Goal: Task Accomplishment & Management: Use online tool/utility

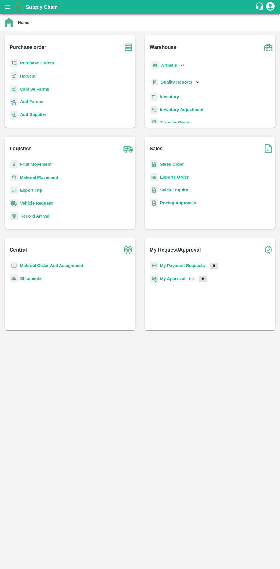
click at [10, 9] on icon "open drawer" at bounding box center [8, 7] width 6 height 6
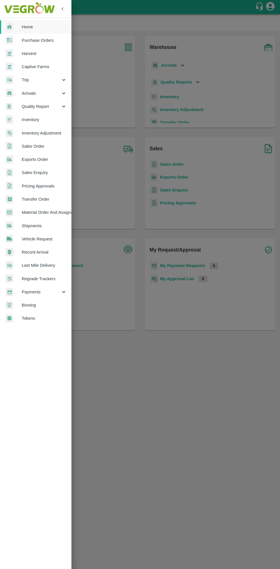
click at [57, 215] on span "Material Order And Assignment" at bounding box center [44, 212] width 45 height 6
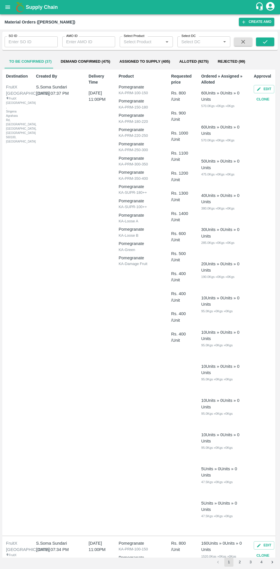
click at [90, 41] on input "AMO ID" at bounding box center [88, 41] width 53 height 11
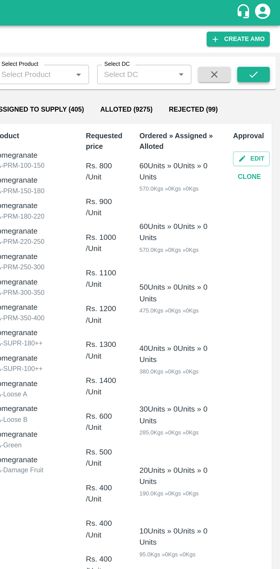
type input "333297"
click at [264, 43] on icon "submit" at bounding box center [265, 42] width 6 height 6
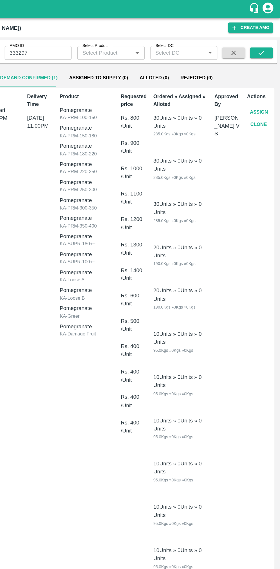
click at [263, 87] on button "Assign" at bounding box center [263, 89] width 19 height 10
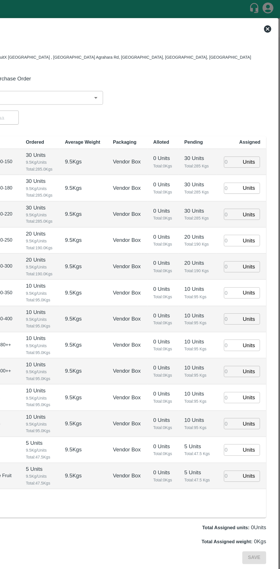
type input "16/10/2025 11:00 PM"
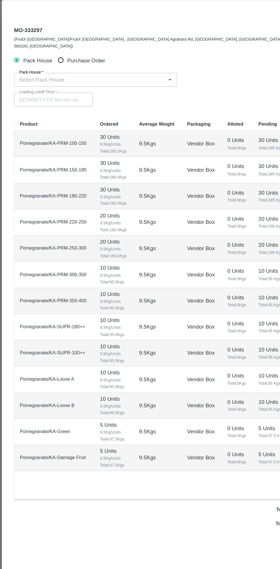
click at [48, 57] on input "Purchase Order" at bounding box center [48, 62] width 11 height 11
radio input "true"
click at [76, 74] on input "PO   *" at bounding box center [133, 77] width 241 height 7
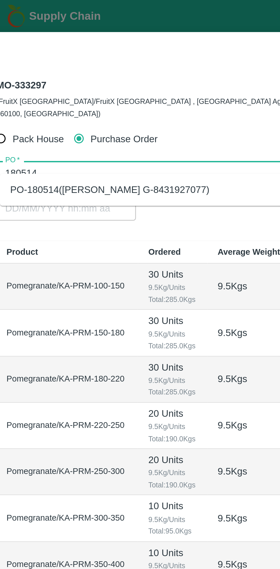
click at [96, 84] on div "PO-180514(Thippeswamy G-8431927077)" at bounding box center [61, 85] width 89 height 6
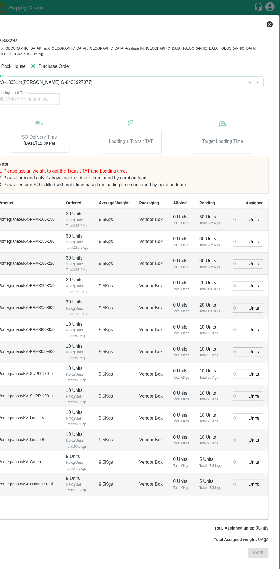
type input "PO-180514(Thippeswamy G-8431927077)"
click at [242, 201] on input "number" at bounding box center [242, 205] width 13 height 9
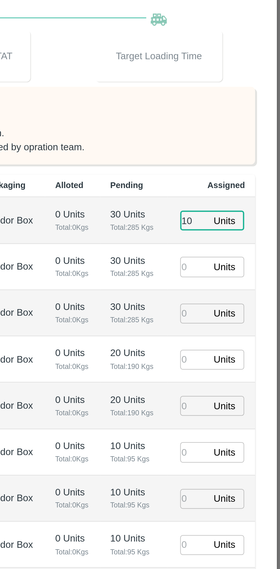
type input "10"
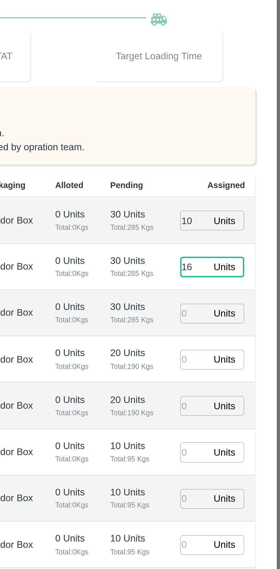
type input "16"
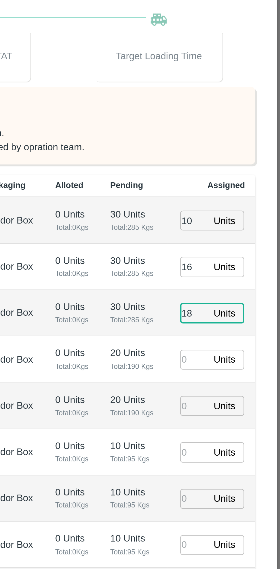
type input "18"
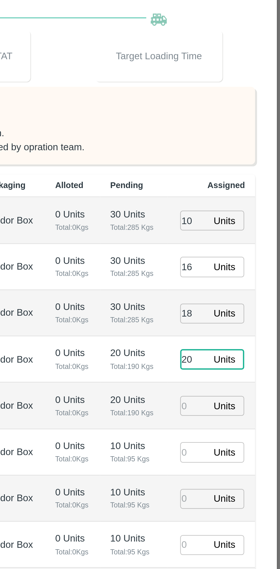
type input "20"
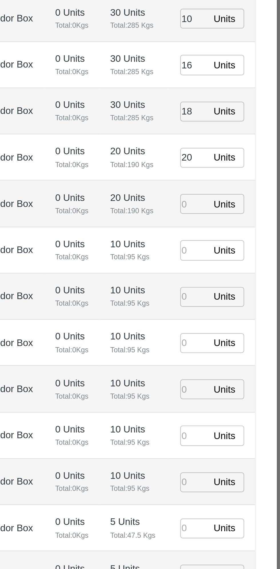
type input "16/10/2025 03:22 PM"
type input "17"
type input "11"
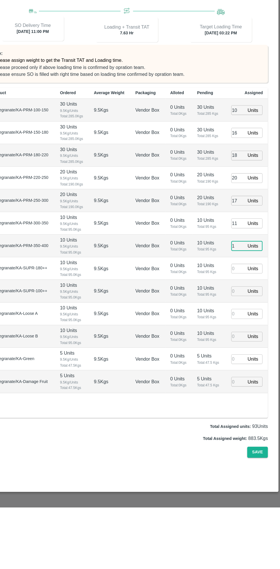
type input "1"
click at [238, 346] on input "number" at bounding box center [242, 350] width 13 height 9
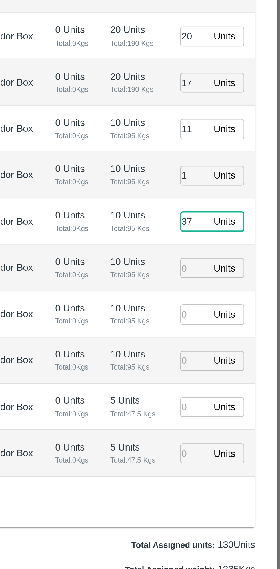
type input "37"
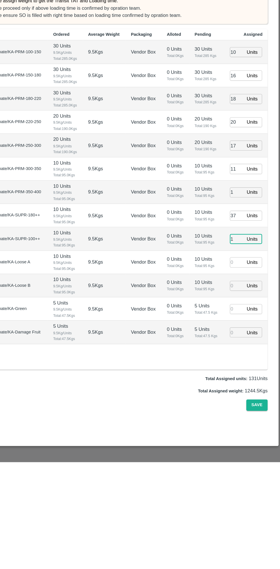
type input "1"
click at [241, 387] on input "number" at bounding box center [242, 391] width 13 height 9
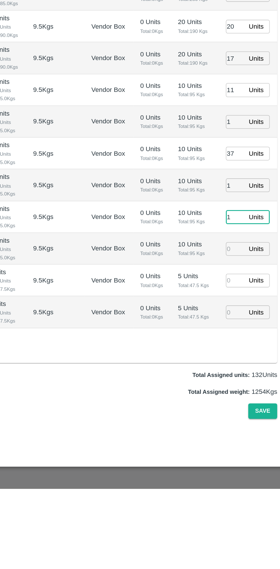
type input "1"
click at [240, 429] on input "number" at bounding box center [242, 433] width 13 height 9
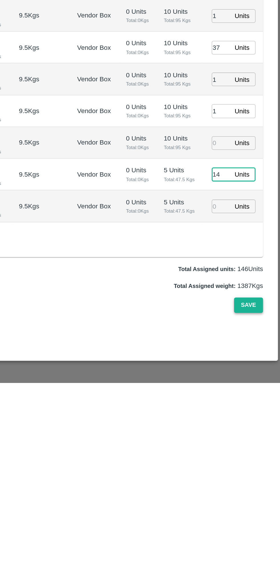
type input "14"
click at [257, 513] on button "Save" at bounding box center [259, 518] width 19 height 10
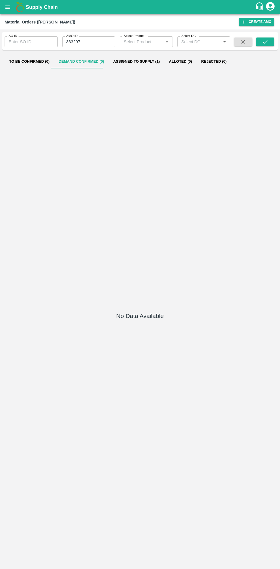
click at [128, 61] on button "Assigned to Supply (1)" at bounding box center [137, 62] width 56 height 14
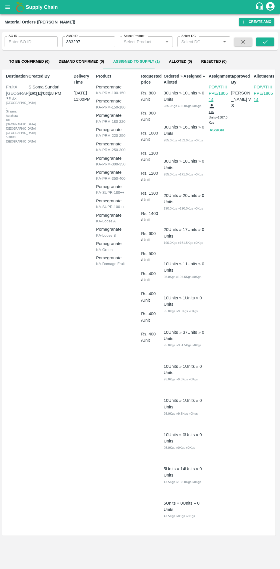
click at [12, 6] on button "open drawer" at bounding box center [7, 7] width 13 height 13
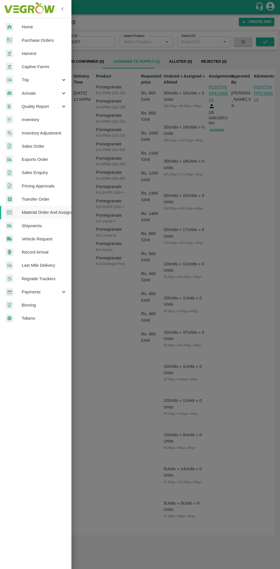
click at [248, 190] on div at bounding box center [140, 284] width 280 height 569
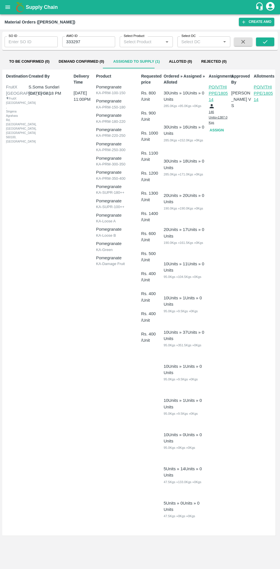
click at [218, 93] on p "PO/V/THIPPE/180514" at bounding box center [219, 93] width 20 height 19
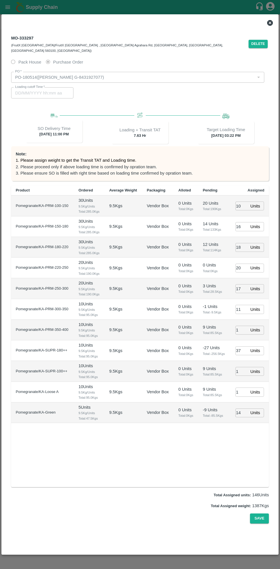
type input "16/10/2025 03:22 PM"
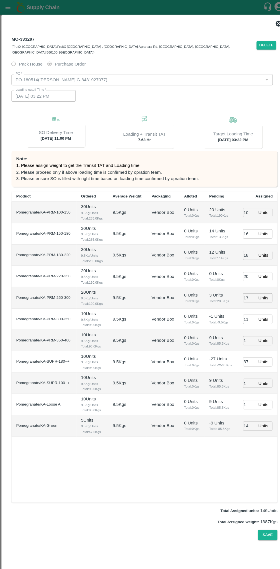
click at [17, 11] on div at bounding box center [140, 284] width 280 height 569
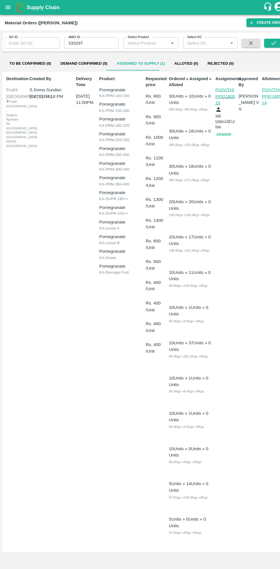
click at [11, 5] on icon "open drawer" at bounding box center [8, 7] width 6 height 6
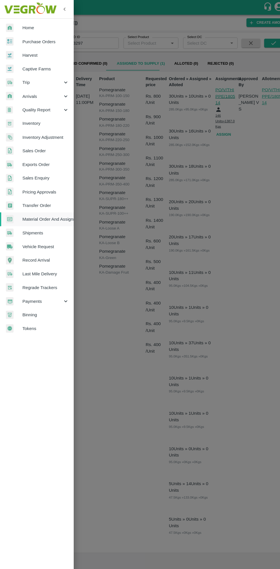
click at [48, 40] on span "Purchase Orders" at bounding box center [44, 40] width 45 height 6
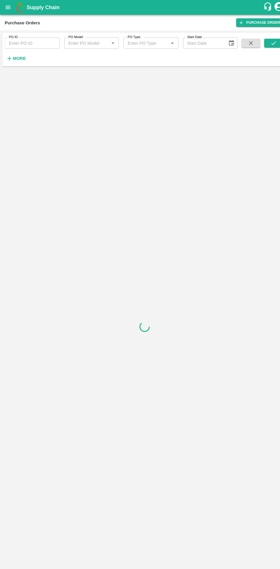
click at [21, 57] on strong "More" at bounding box center [18, 56] width 13 height 5
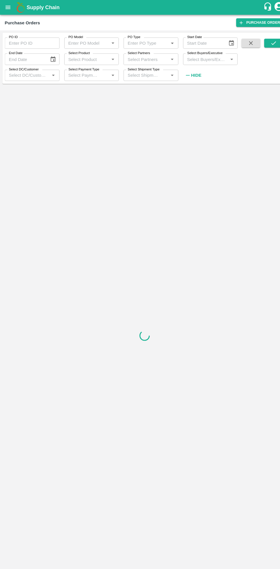
click at [203, 57] on input "Select Buyers/Executive" at bounding box center [199, 56] width 40 height 7
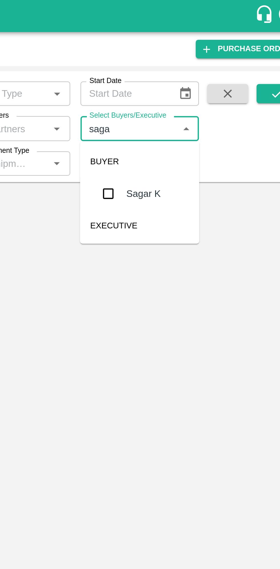
type input "sagar"
click at [191, 87] on input "checkbox" at bounding box center [189, 86] width 11 height 11
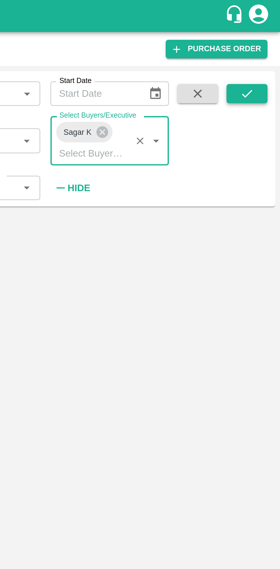
click at [266, 44] on icon "submit" at bounding box center [265, 42] width 6 height 6
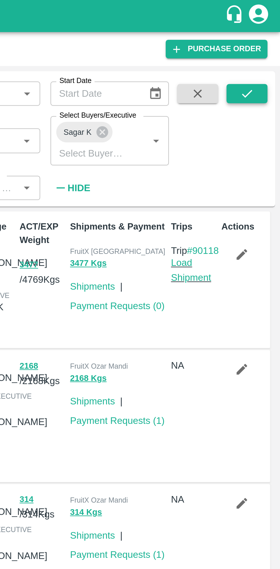
click at [267, 42] on icon "submit" at bounding box center [265, 42] width 6 height 6
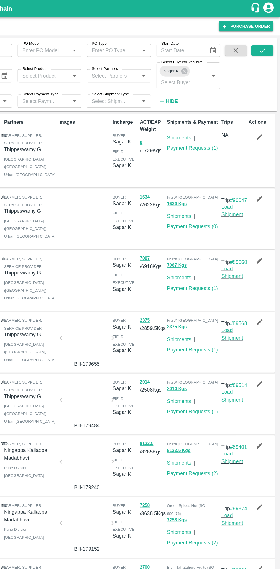
click at [196, 114] on link "Shipments" at bounding box center [196, 114] width 20 height 5
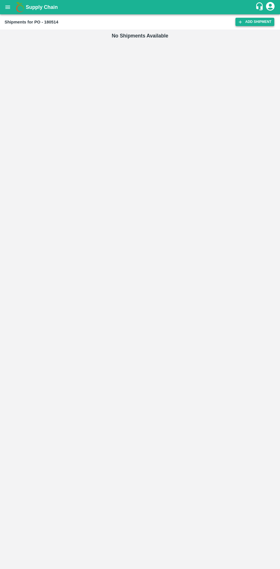
click at [255, 22] on link "Add Shipment" at bounding box center [255, 22] width 39 height 8
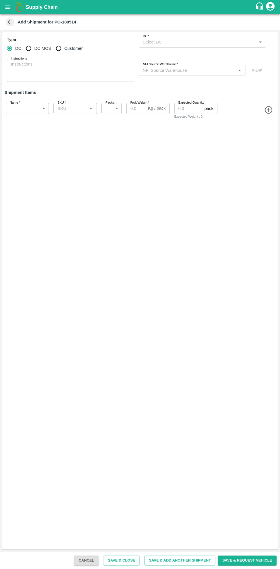
click at [33, 49] on input "DC MO's" at bounding box center [28, 48] width 11 height 11
radio input "true"
click at [200, 42] on input "DC (Material Orders)   *" at bounding box center [198, 41] width 115 height 7
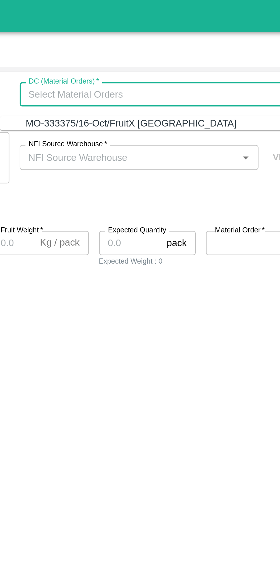
click at [194, 55] on div "MO-333375/16-Oct/FruitX Bangalore" at bounding box center [189, 55] width 94 height 6
type input "MO-333375/16-Oct/FruitX Bangalore"
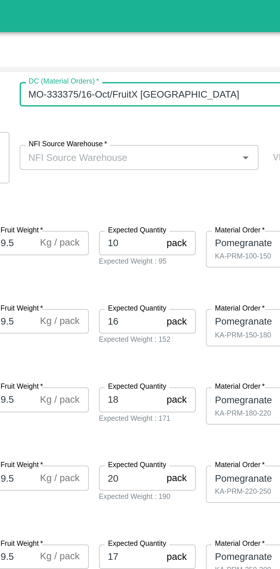
click at [193, 70] on input "NFI Source Warehouse   *" at bounding box center [188, 69] width 94 height 7
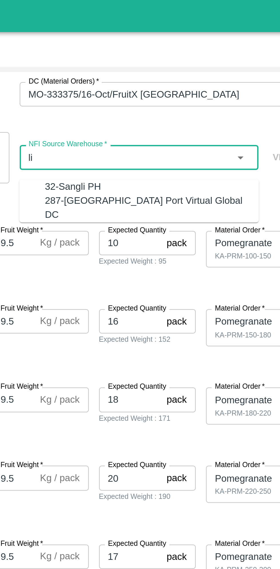
type input "l"
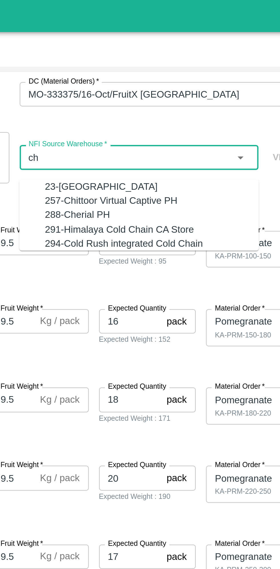
type input "c"
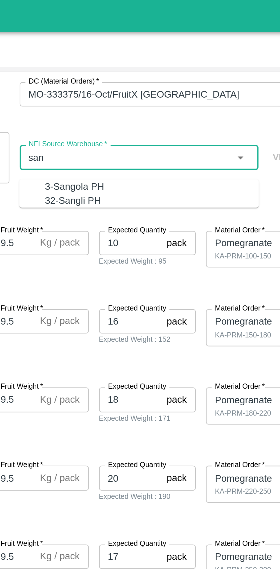
click at [168, 86] on div "3-Sangola PH" at bounding box center [163, 83] width 26 height 6
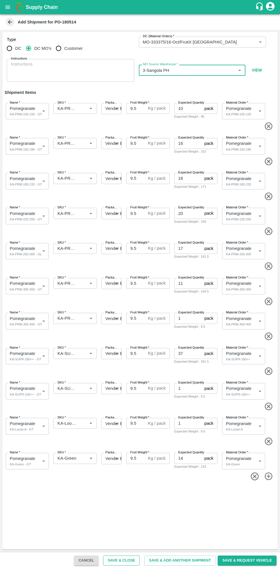
type input "3-Sangola PH"
click at [132, 560] on button "Save & Close" at bounding box center [121, 560] width 37 height 10
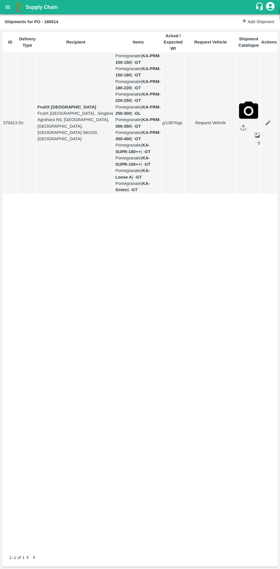
click at [8, 7] on icon "open drawer" at bounding box center [7, 6] width 5 height 3
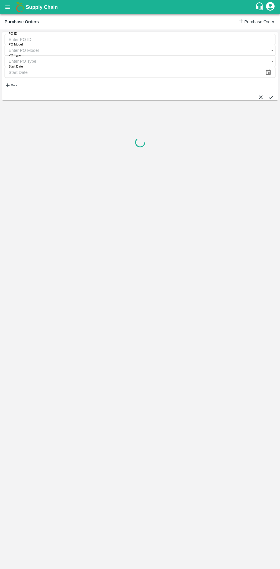
click at [8, 7] on icon "open drawer" at bounding box center [7, 6] width 5 height 3
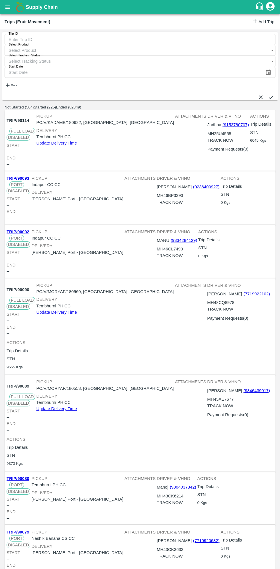
click at [255, 22] on link "Add Trip" at bounding box center [263, 22] width 22 height 8
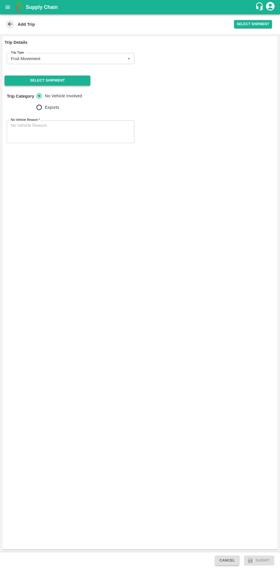
click at [67, 81] on button "Select Shipment" at bounding box center [48, 81] width 86 height 10
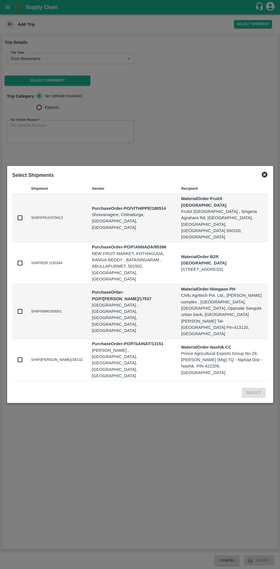
click at [21, 221] on input "checkbox" at bounding box center [20, 218] width 6 height 6
checkbox input "true"
click at [256, 388] on button "Select" at bounding box center [254, 393] width 24 height 10
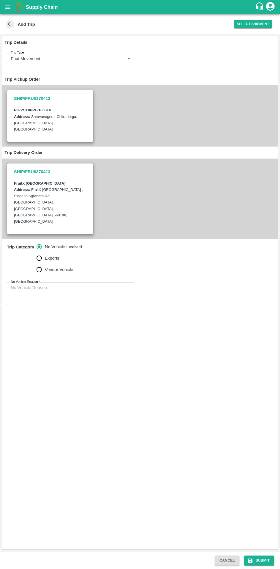
click at [40, 264] on input "Vendor Vehicle" at bounding box center [38, 269] width 11 height 11
radio input "true"
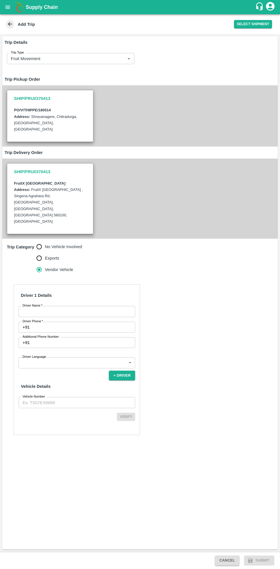
click at [77, 306] on input "Driver Name   *" at bounding box center [77, 311] width 117 height 11
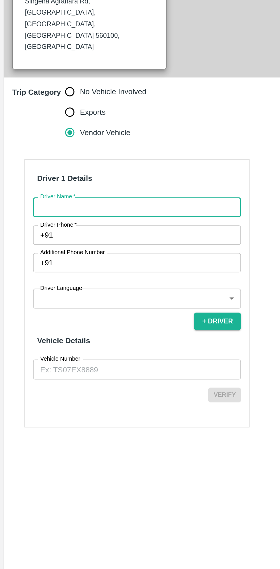
type input "Karthik"
click at [78, 322] on input "Driver Phone   *" at bounding box center [83, 327] width 103 height 11
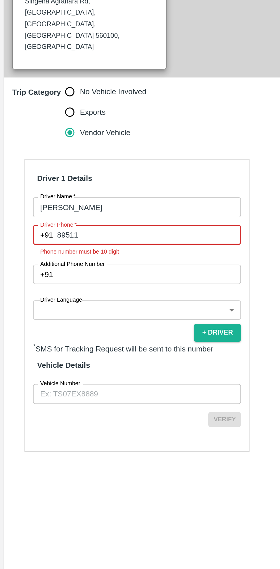
type input "8951107813"
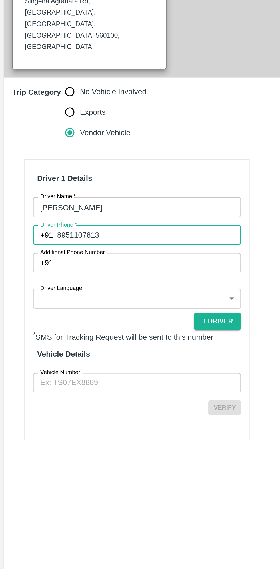
click at [72, 336] on body "Supply Chain Add Trip Select Shipment Trip Details Trip Type Fruit Movement 1 T…" at bounding box center [140, 284] width 280 height 569
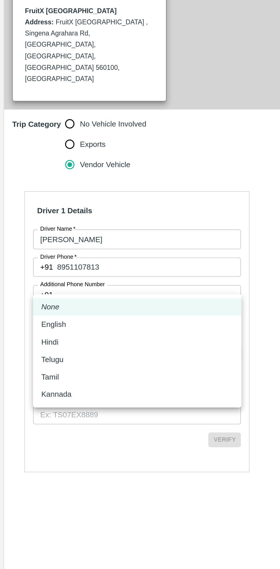
click at [35, 402] on li "Kannada" at bounding box center [77, 398] width 117 height 10
type input "ka"
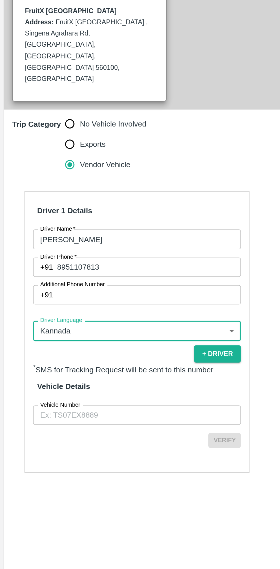
click at [70, 404] on input "Vehicle Number" at bounding box center [77, 409] width 117 height 11
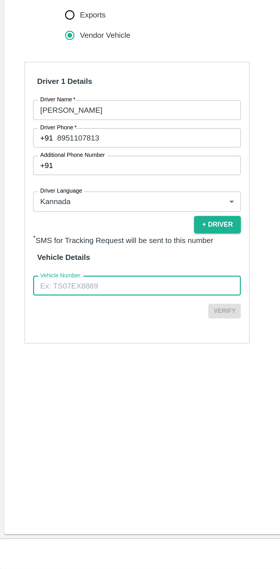
click at [94, 404] on input "Vehicle Number" at bounding box center [77, 409] width 117 height 11
type input "KA16AA2440"
click at [128, 420] on button "Verify" at bounding box center [126, 424] width 18 height 8
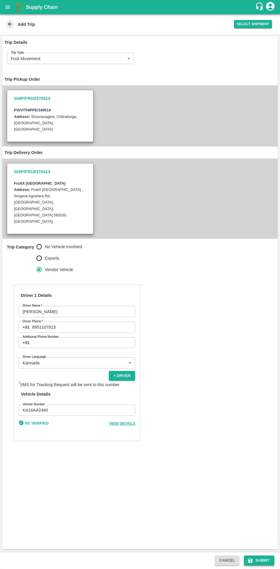
click at [262, 563] on button "Submit" at bounding box center [259, 560] width 30 height 10
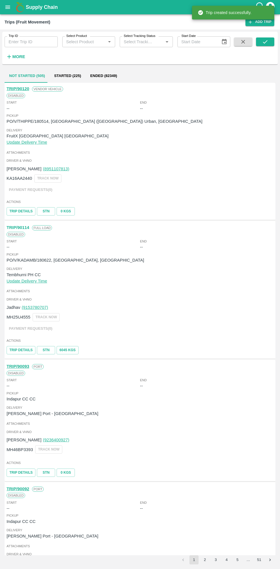
click at [27, 8] on b "Supply Chain" at bounding box center [42, 7] width 32 height 6
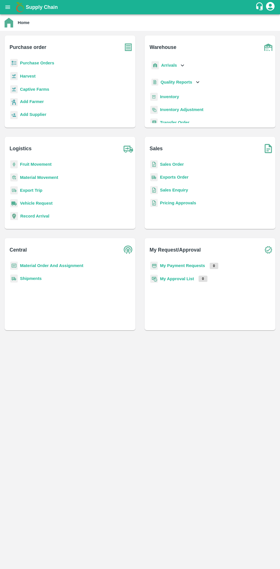
click at [7, 7] on icon "open drawer" at bounding box center [7, 6] width 5 height 3
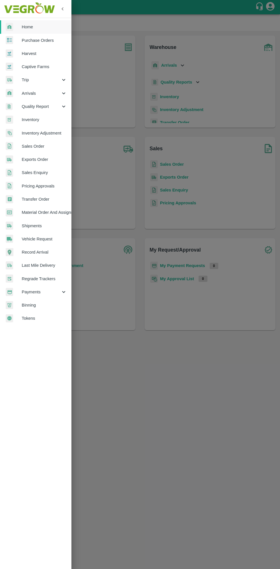
click at [44, 40] on span "Purchase Orders" at bounding box center [44, 40] width 45 height 6
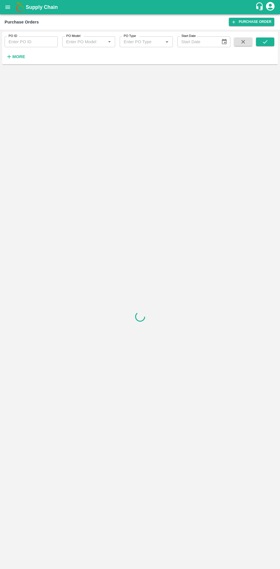
click at [23, 58] on strong "More" at bounding box center [18, 56] width 13 height 5
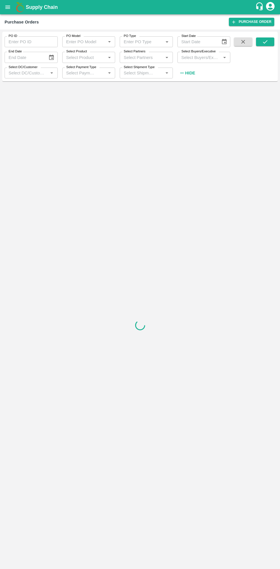
click at [203, 57] on input "Select Buyers/Executive" at bounding box center [199, 56] width 40 height 7
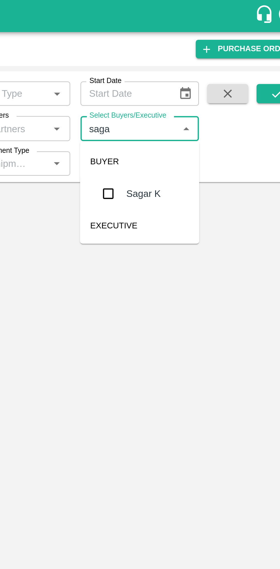
type input "sagar"
click at [190, 86] on input "checkbox" at bounding box center [189, 86] width 11 height 11
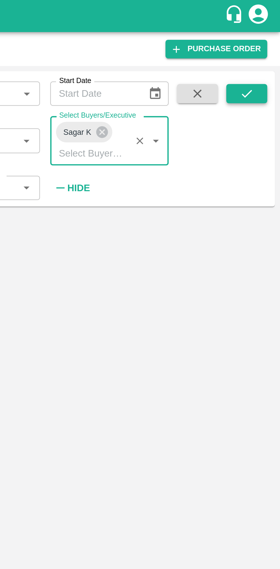
click at [267, 41] on icon "submit" at bounding box center [265, 41] width 5 height 3
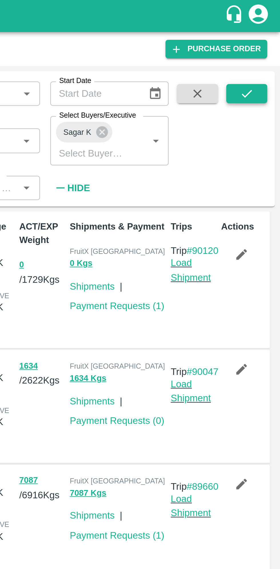
click at [265, 43] on icon "submit" at bounding box center [265, 41] width 5 height 3
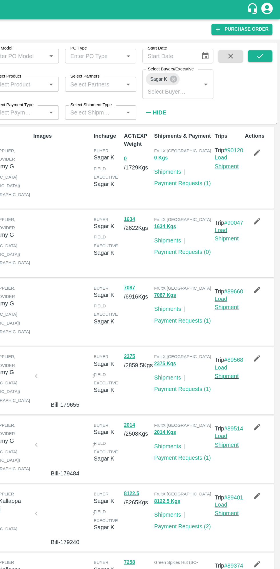
click at [240, 126] on link "Load Shipment" at bounding box center [240, 120] width 18 height 11
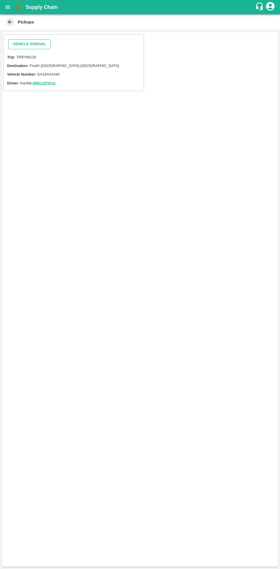
click at [32, 44] on button "Vehicle Arrival" at bounding box center [29, 44] width 42 height 10
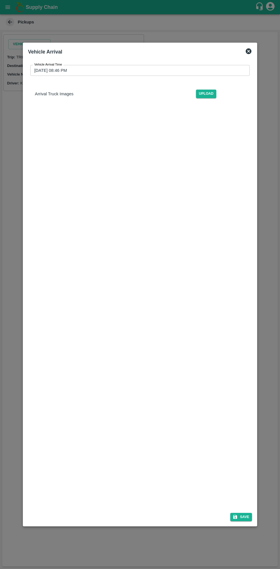
click at [157, 70] on input "13/10/2025 08:46 PM" at bounding box center [138, 70] width 216 height 11
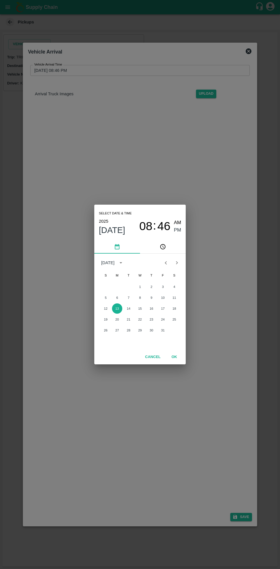
click at [181, 220] on span "AM" at bounding box center [177, 223] width 7 height 8
type input "13/10/2025 08:46 AM"
click at [181, 361] on button "OK" at bounding box center [174, 357] width 18 height 10
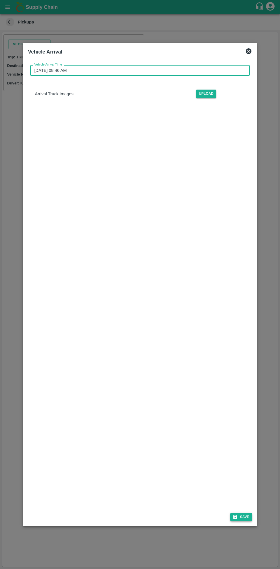
click at [241, 514] on button "Save" at bounding box center [242, 517] width 22 height 8
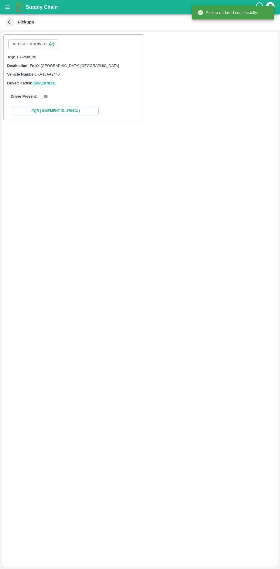
click at [40, 97] on input "checkbox" at bounding box center [41, 96] width 21 height 7
checkbox input "true"
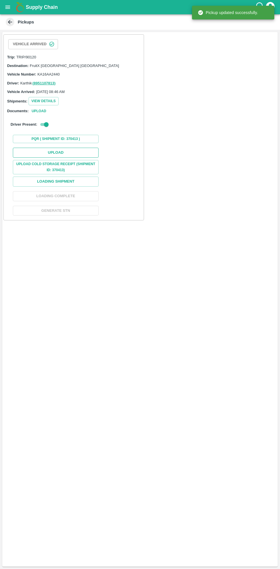
click at [73, 151] on button "Upload" at bounding box center [56, 153] width 86 height 10
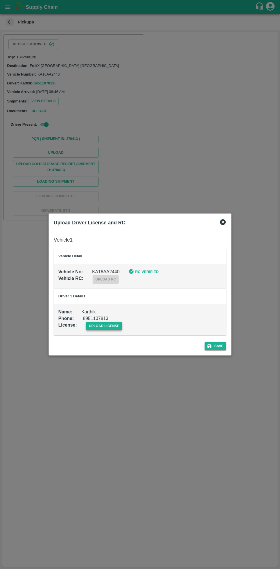
click at [103, 327] on span "upload license" at bounding box center [104, 326] width 36 height 8
click at [0, 0] on input "upload license" at bounding box center [0, 0] width 0 height 0
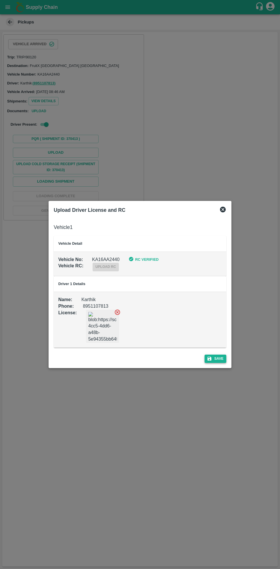
click at [220, 358] on button "Save" at bounding box center [216, 358] width 22 height 8
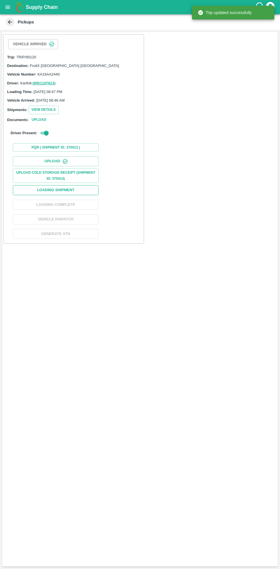
click at [74, 189] on button "Loading Shipment" at bounding box center [56, 190] width 86 height 10
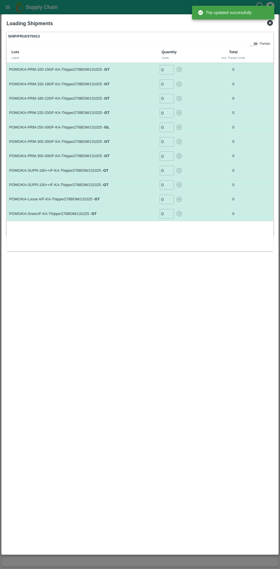
click at [169, 69] on input "0" at bounding box center [167, 69] width 14 height 9
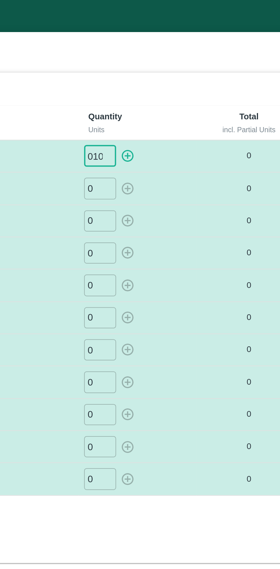
type input "010"
type input "016"
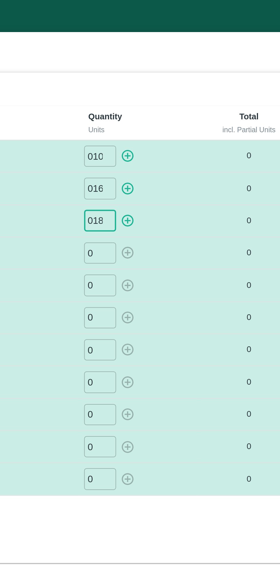
type input "018"
type input "020"
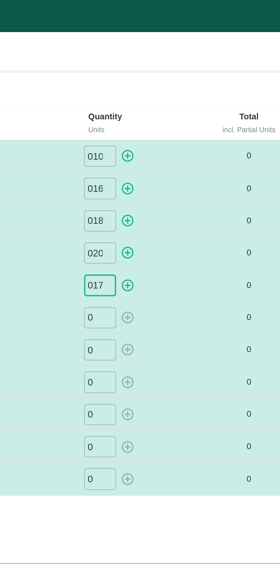
type input "017"
type input "011"
type input "01"
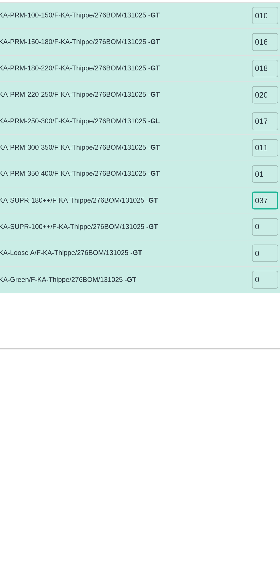
type input "037"
type input "01"
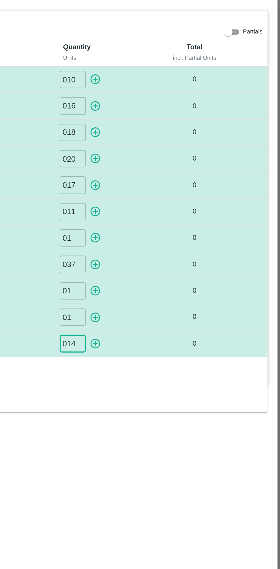
type input "014"
click at [181, 70] on icon "button" at bounding box center [178, 69] width 5 height 5
type input "0"
click at [182, 84] on icon "button" at bounding box center [179, 84] width 6 height 6
type input "0"
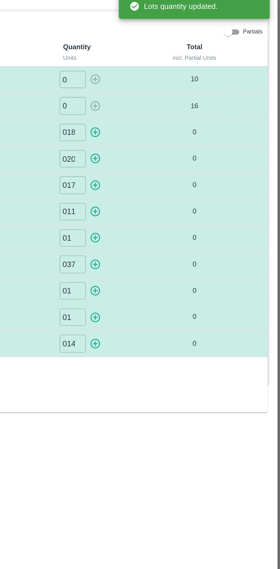
click at [180, 98] on icon "button" at bounding box center [179, 98] width 6 height 6
type input "0"
click at [180, 112] on icon "button" at bounding box center [179, 113] width 6 height 6
type input "0"
click at [181, 126] on icon "button" at bounding box center [179, 127] width 6 height 6
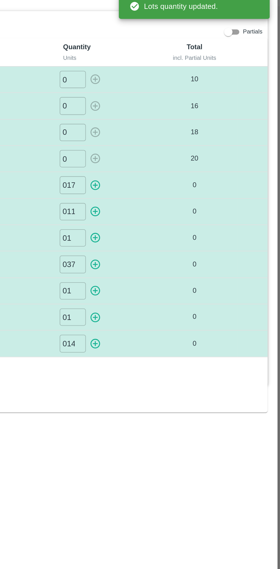
type input "0"
click at [180, 140] on icon "button" at bounding box center [179, 141] width 6 height 6
type input "0"
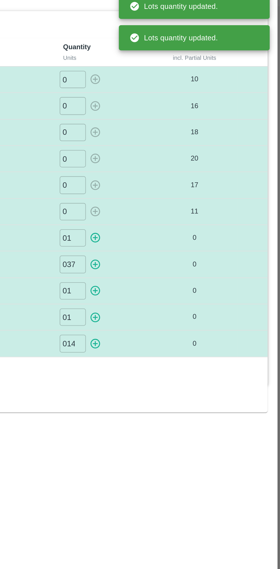
click at [181, 155] on icon "button" at bounding box center [179, 156] width 6 height 6
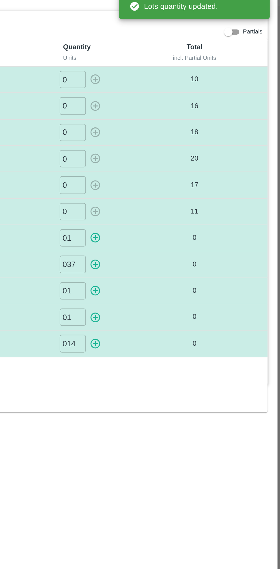
type input "0"
click at [181, 169] on icon "button" at bounding box center [179, 170] width 6 height 6
type input "0"
click at [180, 184] on icon "button" at bounding box center [179, 185] width 6 height 6
type input "0"
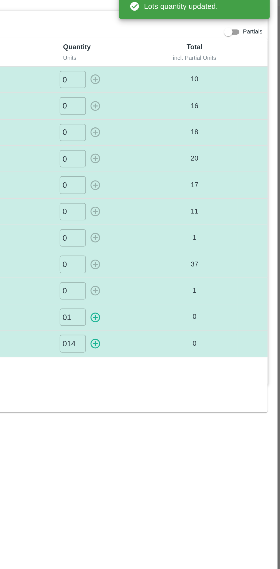
click at [182, 197] on icon "button" at bounding box center [179, 199] width 6 height 6
type input "0"
click at [180, 211] on icon "button" at bounding box center [179, 214] width 6 height 6
type input "0"
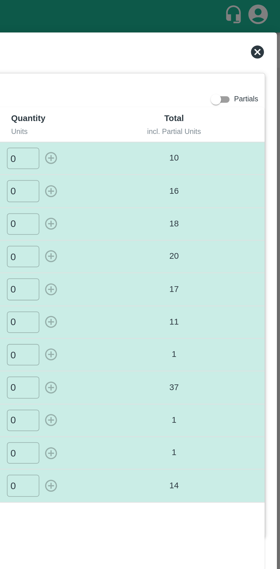
click at [271, 22] on icon at bounding box center [270, 22] width 7 height 7
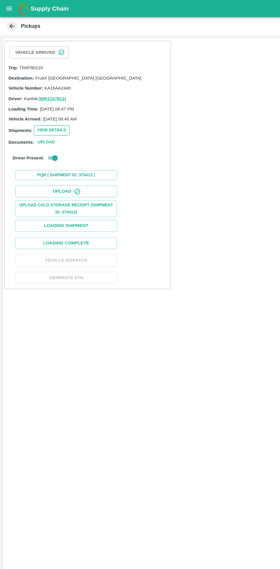
click at [47, 109] on button "View Details" at bounding box center [44, 110] width 30 height 8
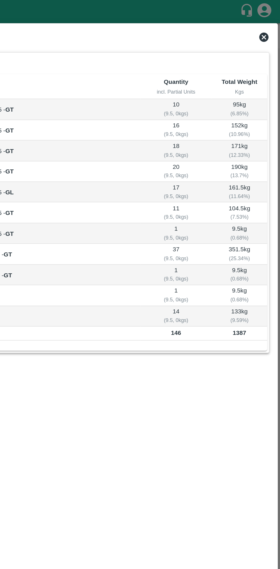
click at [268, 23] on icon at bounding box center [270, 23] width 6 height 6
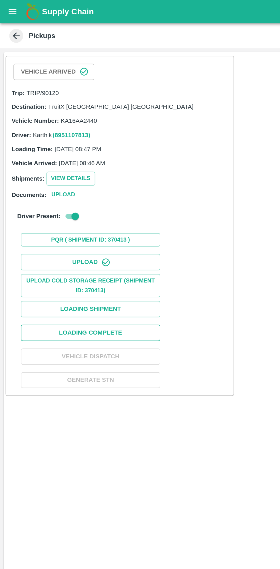
click at [73, 204] on button "Loading Complete" at bounding box center [56, 205] width 86 height 10
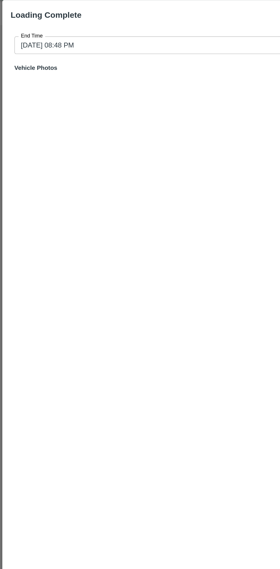
click at [108, 39] on input "13/10/2025 08:48 PM" at bounding box center [138, 42] width 259 height 11
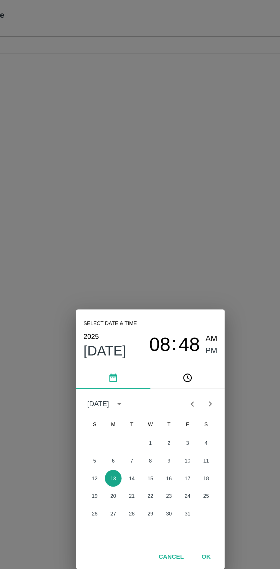
click at [121, 309] on button "13" at bounding box center [117, 308] width 10 height 10
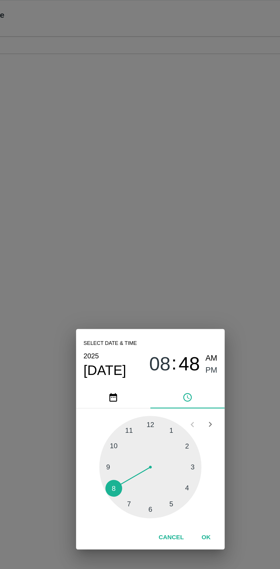
click at [168, 303] on div at bounding box center [140, 301] width 63 height 63
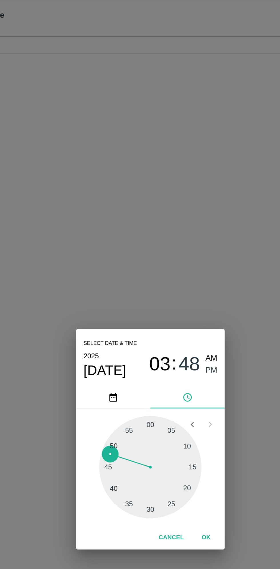
click at [177, 350] on button "OK" at bounding box center [174, 345] width 18 height 10
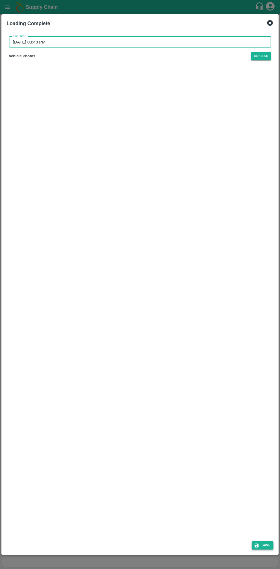
click at [263, 545] on button "Save" at bounding box center [263, 545] width 22 height 8
type input "13/10/2025 08:48 PM"
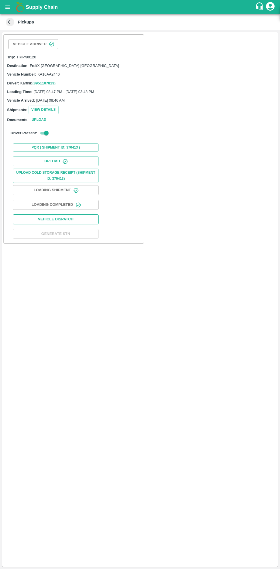
click at [76, 220] on button "Vehicle Dispatch" at bounding box center [56, 219] width 86 height 10
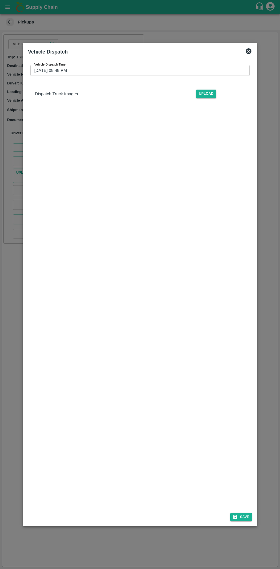
click at [224, 72] on input "13/10/2025 08:48 PM" at bounding box center [138, 70] width 216 height 11
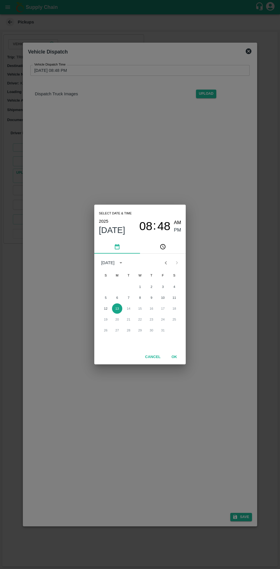
click at [117, 308] on button "13" at bounding box center [117, 308] width 10 height 10
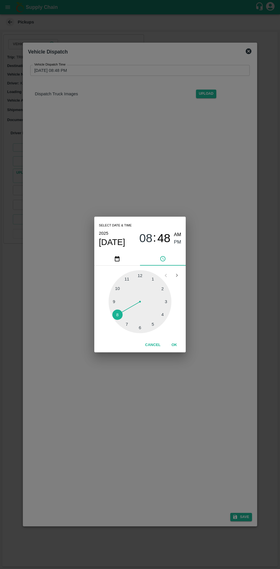
click at [164, 316] on div at bounding box center [140, 301] width 63 height 63
type input "13/10/2025 04:48 PM"
click at [178, 347] on button "OK" at bounding box center [174, 345] width 18 height 10
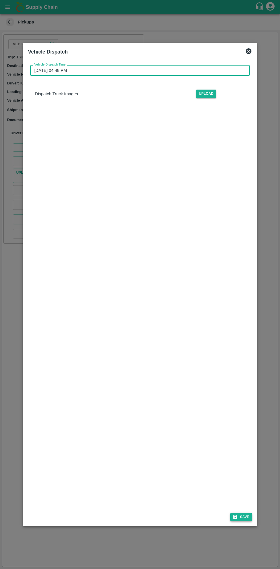
click at [238, 515] on icon "submit" at bounding box center [235, 516] width 5 height 5
